Goal: Transaction & Acquisition: Purchase product/service

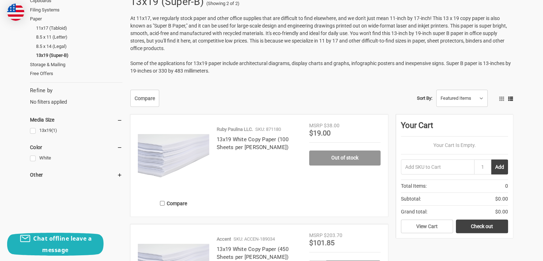
scroll to position [121, 0]
click at [339, 157] on link "Out of stock" at bounding box center [344, 157] width 71 height 15
